Goal: Task Accomplishment & Management: Manage account settings

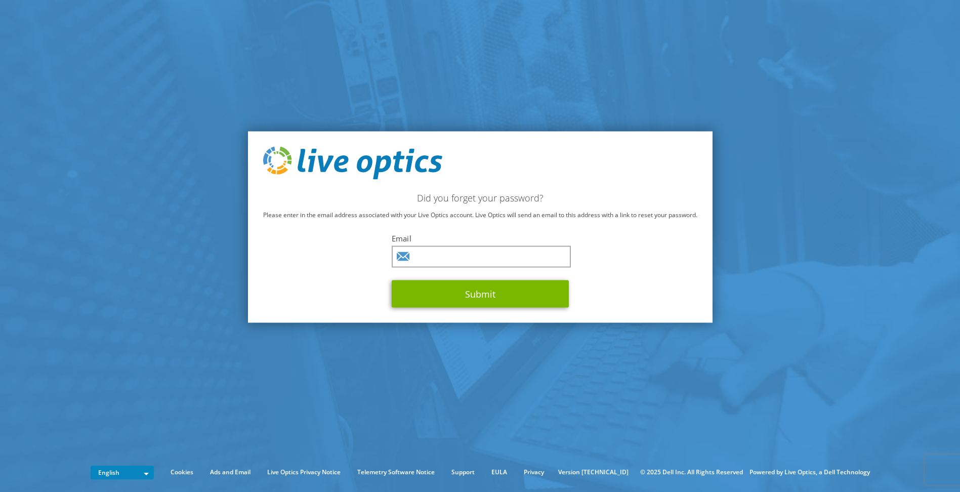
click at [443, 270] on div "Email Submit" at bounding box center [480, 270] width 177 height 74
click at [451, 261] on input "text" at bounding box center [481, 257] width 179 height 22
type input "torbjorn.blomster@norrbotten.se"
click at [480, 299] on button "Submit" at bounding box center [480, 293] width 177 height 27
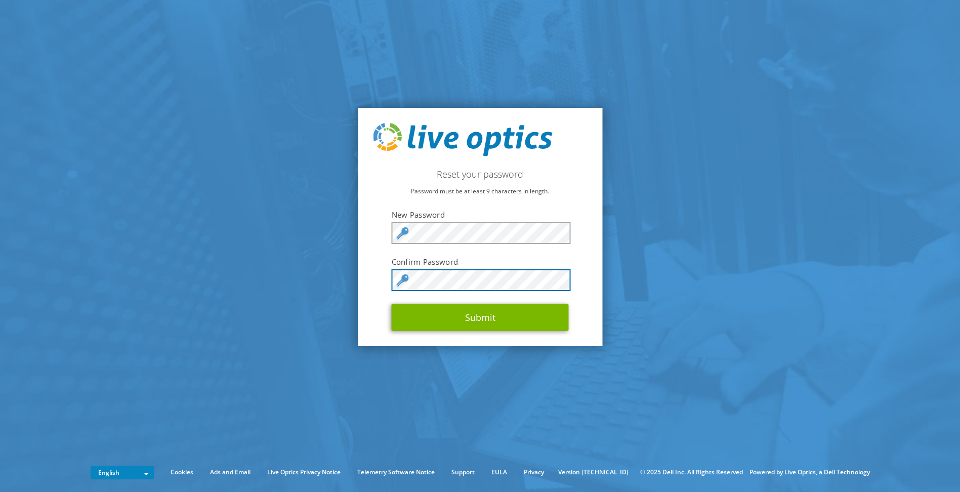
click at [392, 304] on button "Submit" at bounding box center [480, 317] width 177 height 27
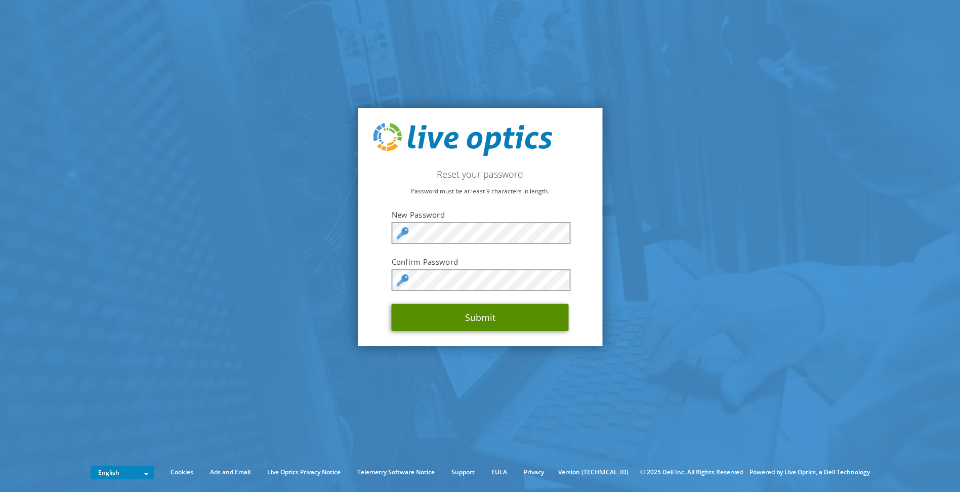
click at [521, 324] on button "Submit" at bounding box center [480, 317] width 177 height 27
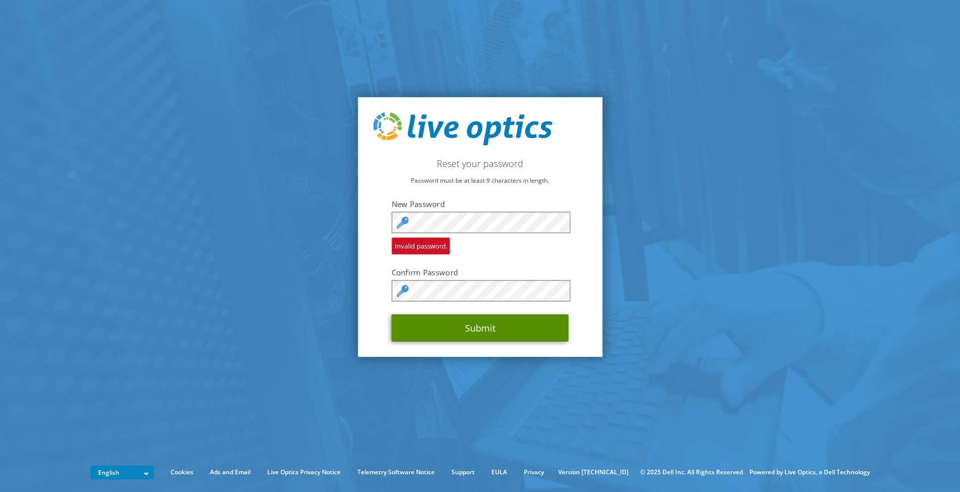
click at [505, 330] on button "Submit" at bounding box center [480, 327] width 177 height 27
click at [489, 324] on button "Submit" at bounding box center [480, 327] width 177 height 27
click at [404, 221] on icon at bounding box center [403, 223] width 12 height 12
click at [528, 326] on button "Submit" at bounding box center [480, 327] width 177 height 27
